Goal: Transaction & Acquisition: Purchase product/service

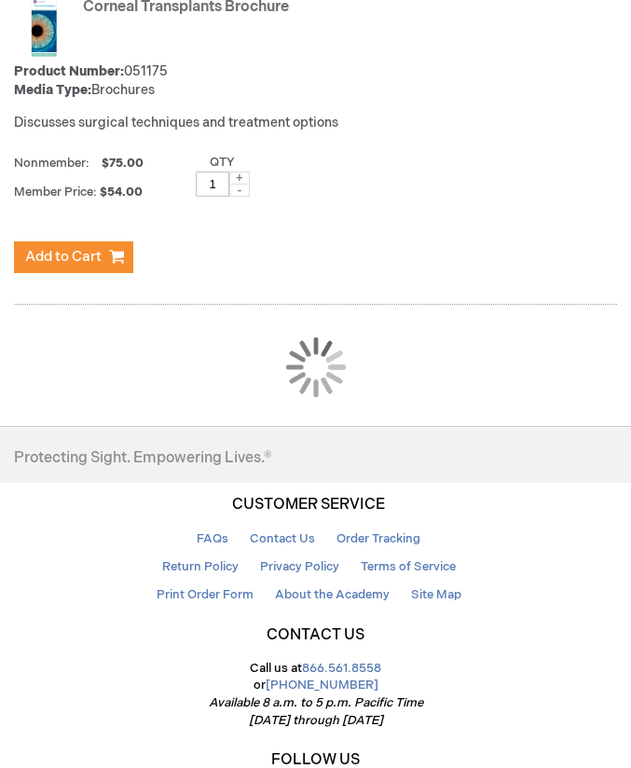
scroll to position [3568, 0]
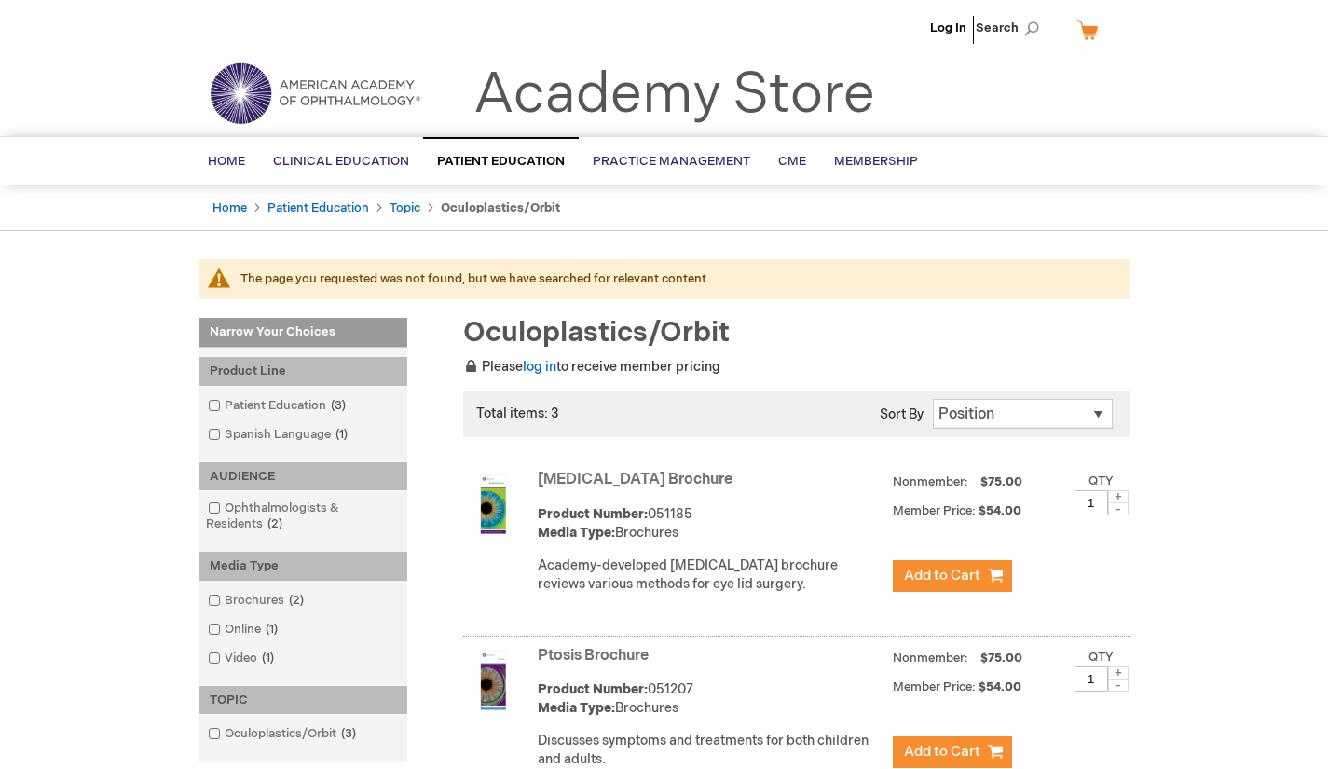
click at [630, 402] on div "Log In Search My Cart CLOSE RECENTLY ADDED ITEM(S) Close There are no items in …" at bounding box center [664, 675] width 1328 height 1351
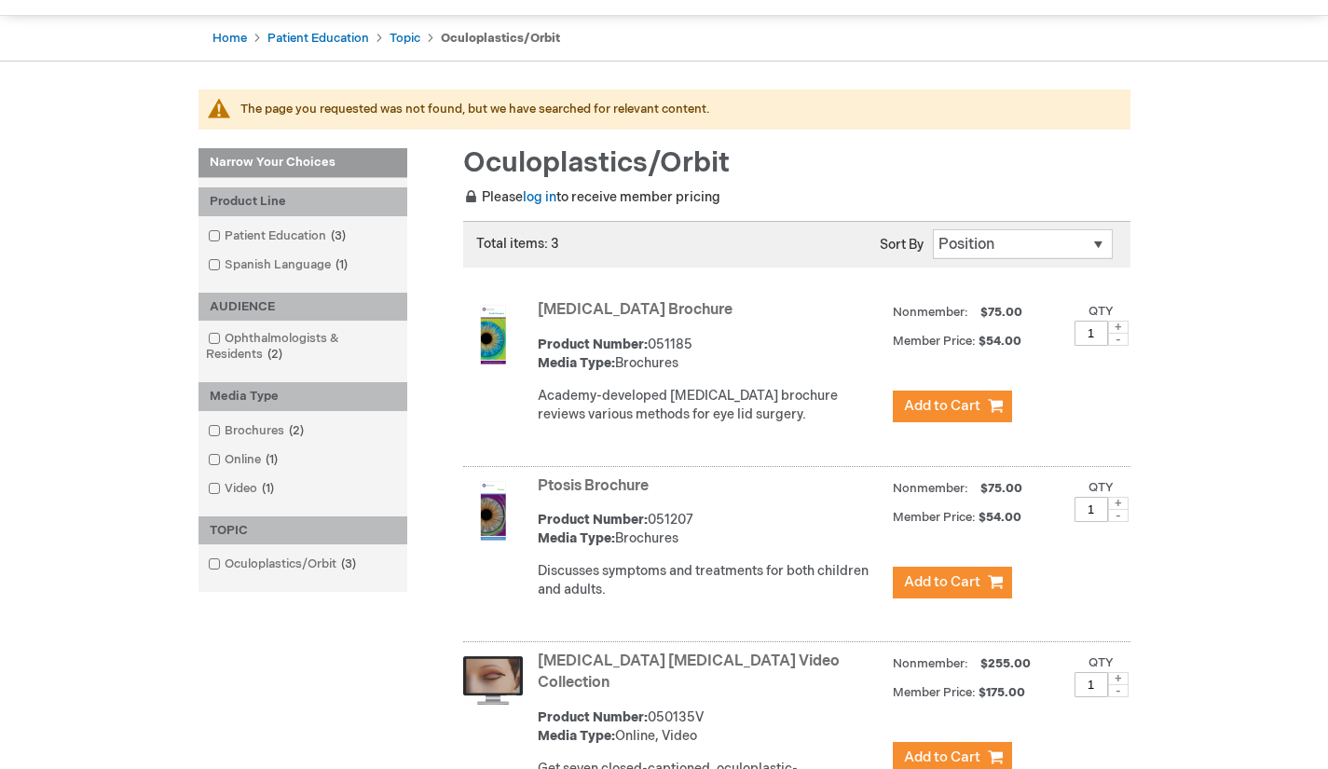
scroll to position [373, 0]
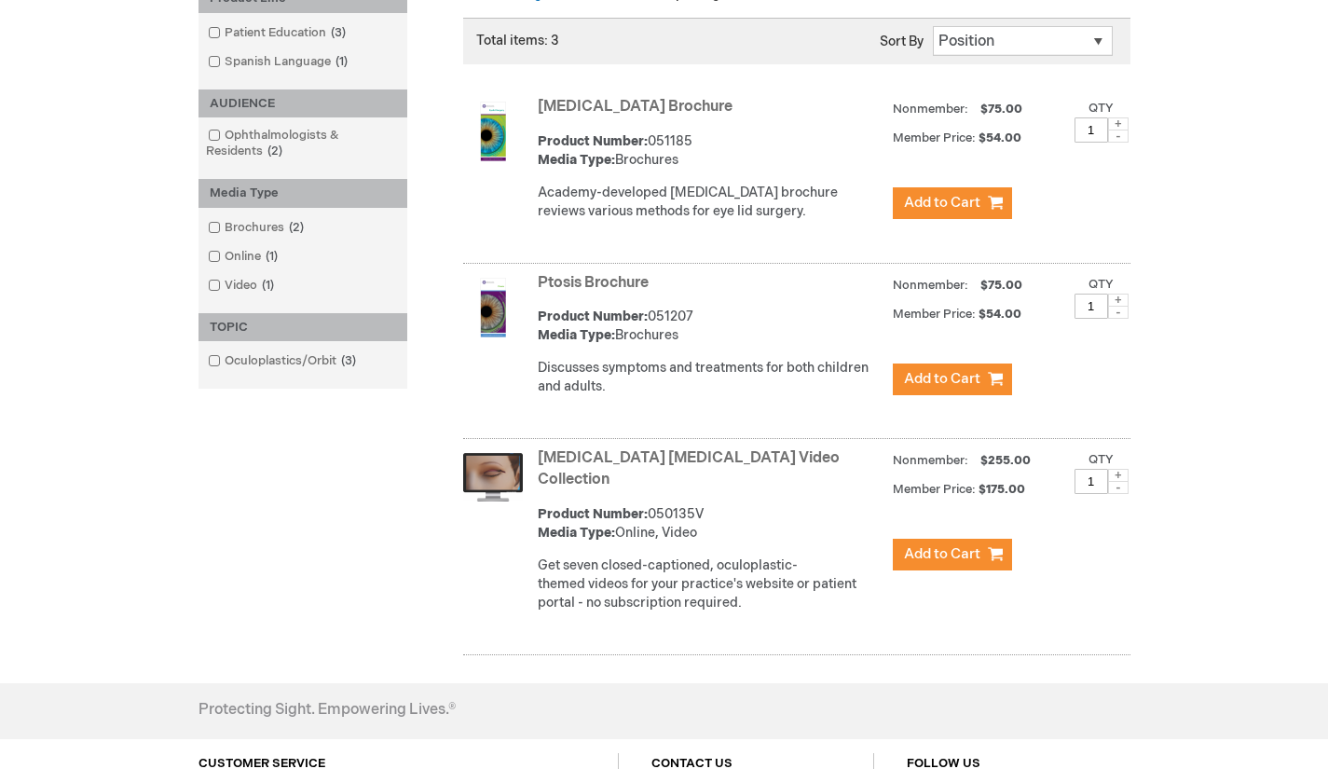
click at [578, 470] on strong "Oculoplastics Patient Education Video Collection" at bounding box center [711, 469] width 346 height 43
click at [569, 478] on link "Oculoplastics Patient Education Video Collection" at bounding box center [689, 468] width 302 height 39
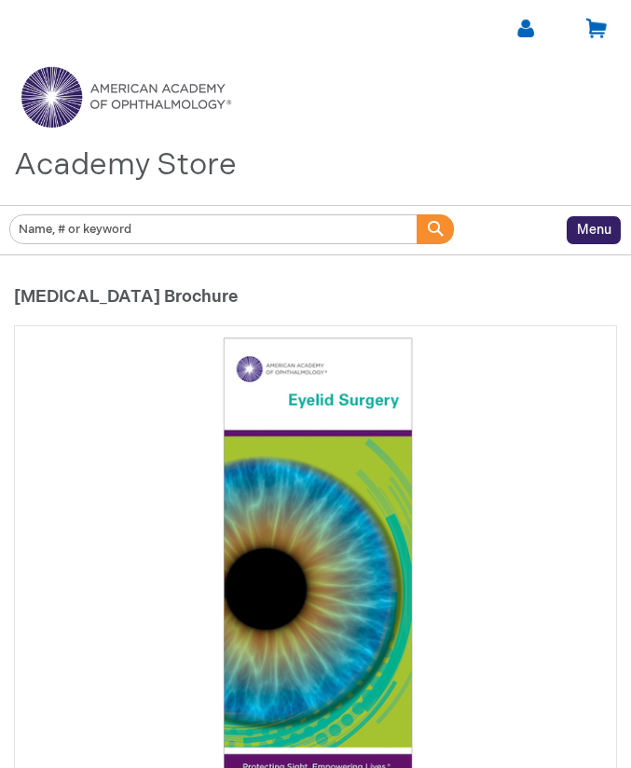
type input "1"
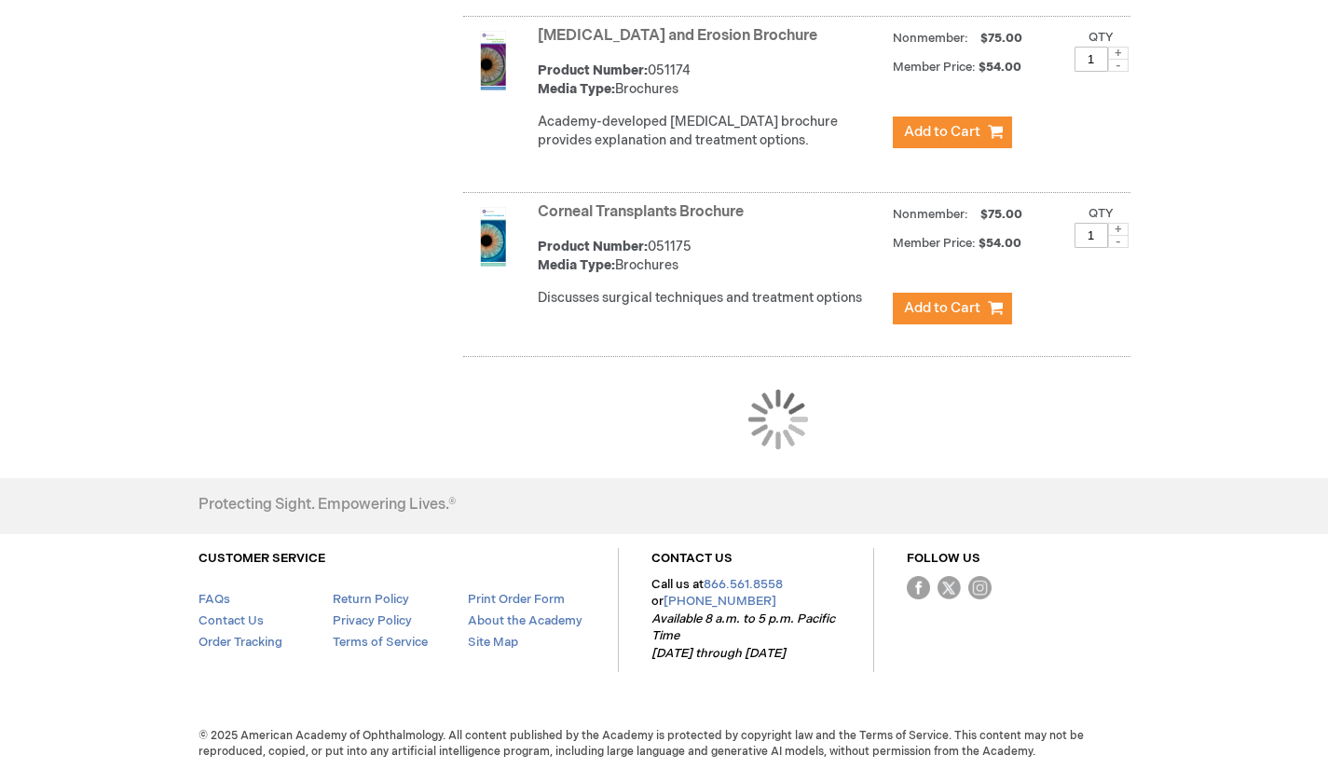
scroll to position [1844, 0]
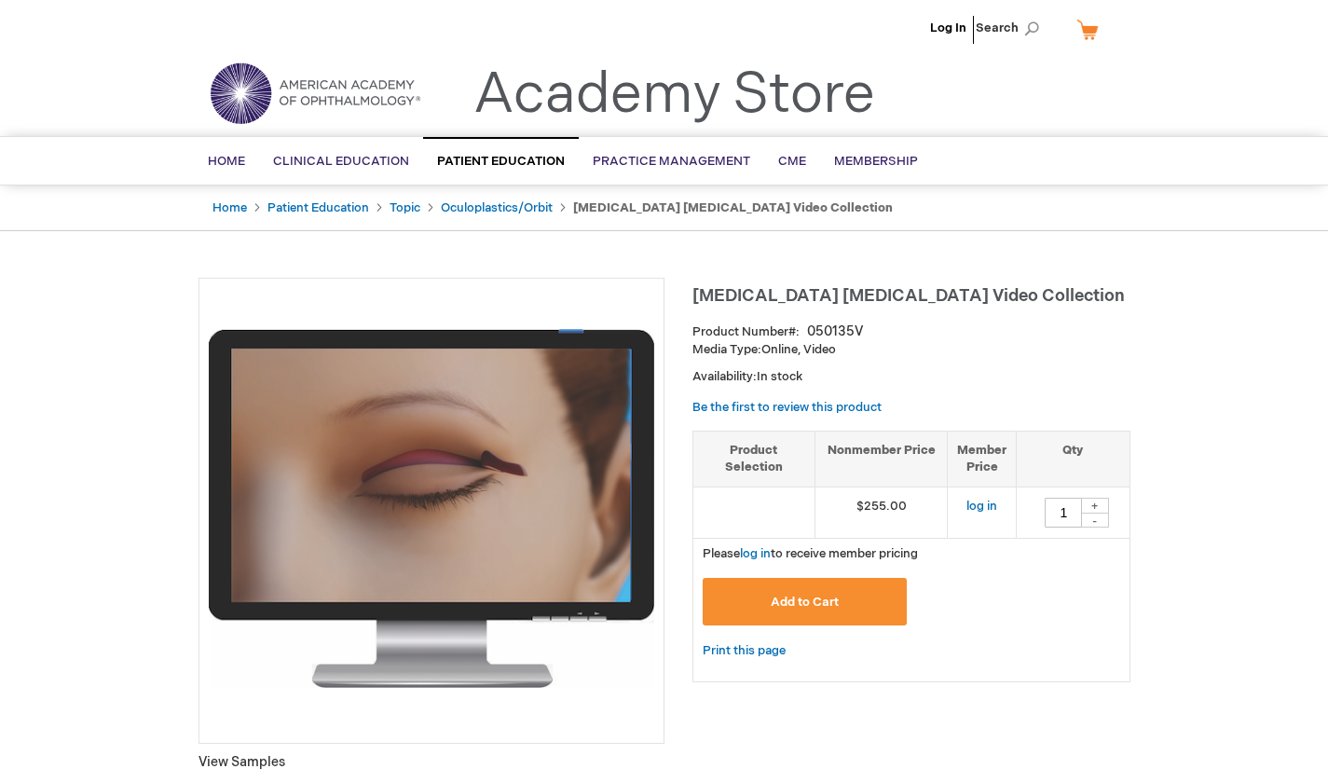
type input "1"
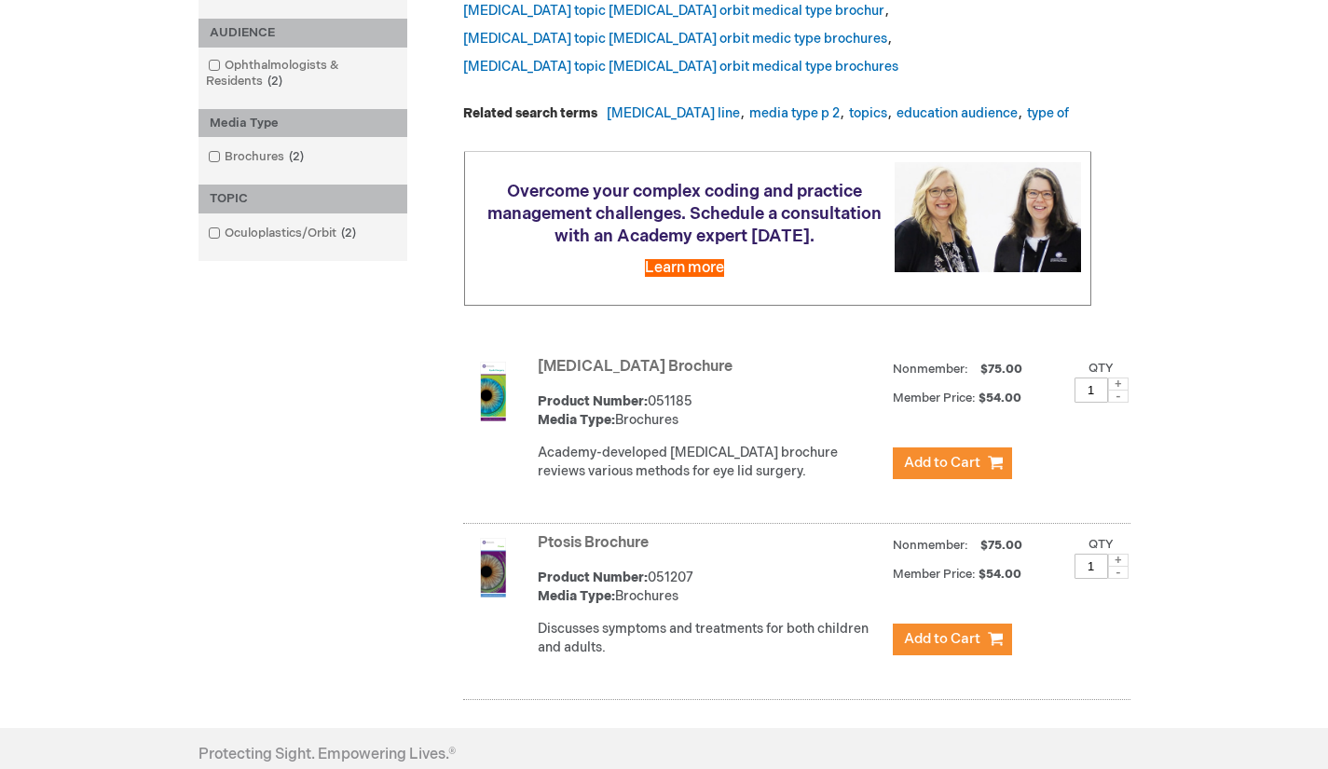
scroll to position [646, 0]
